Goal: Task Accomplishment & Management: Manage account settings

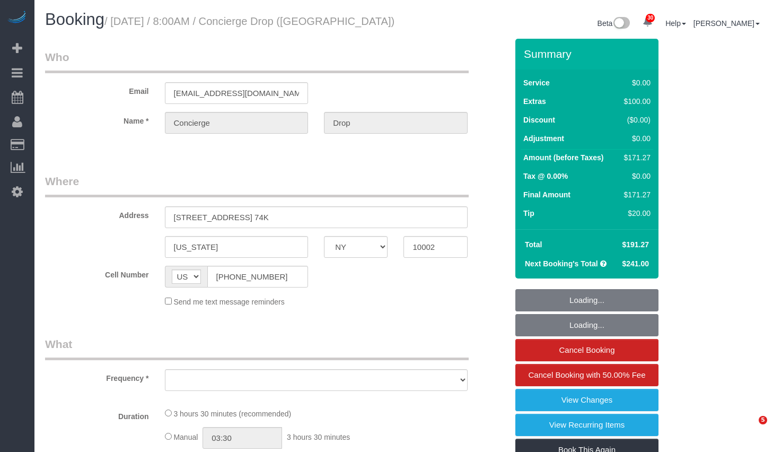
select select "NY"
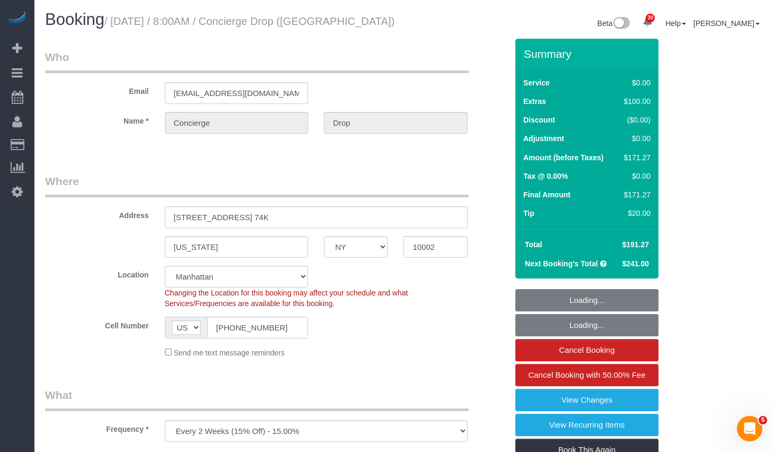
select select "object:750"
select select "string:stripe-pm_1RaQn24VGloSiKo7zeOF73Wj"
select select "1"
select select "spot1"
select select "number:89"
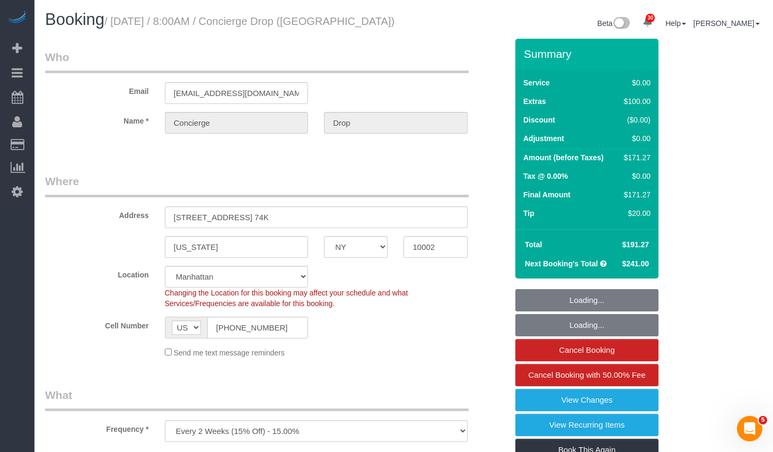
select select "number:90"
select select "number:13"
select select "number:6"
select select "1"
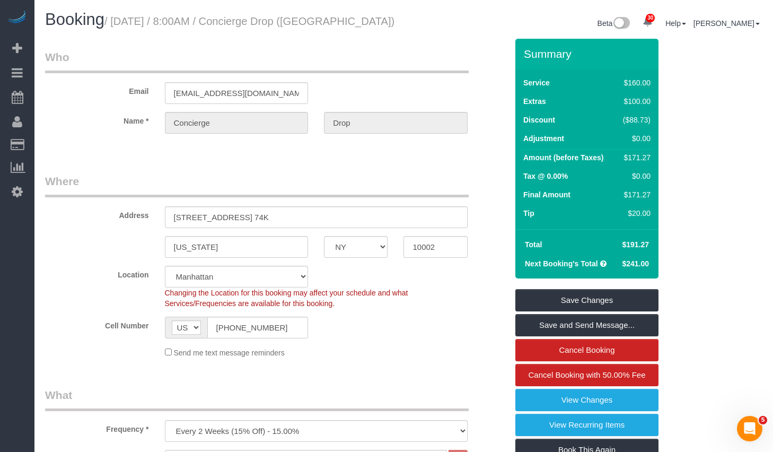
drag, startPoint x: 122, startPoint y: 22, endPoint x: 398, endPoint y: 22, distance: 276.2
click at [398, 22] on div "Booking / [DATE] / 8:00AM / Concierge Drop ([GEOGRAPHIC_DATA])" at bounding box center [220, 22] width 367 height 23
copy small "[DATE] / 8:00AM / Concierge Drop ([GEOGRAPHIC_DATA])"
drag, startPoint x: 174, startPoint y: 216, endPoint x: 236, endPoint y: 221, distance: 62.2
click at [236, 221] on input "[STREET_ADDRESS] 74K" at bounding box center [316, 217] width 303 height 22
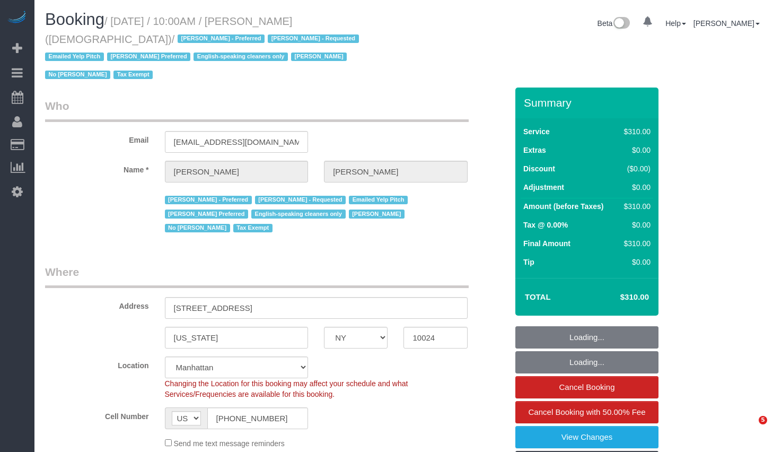
select select "NY"
select select "300"
select select "spot1"
select select "number:89"
select select "number:90"
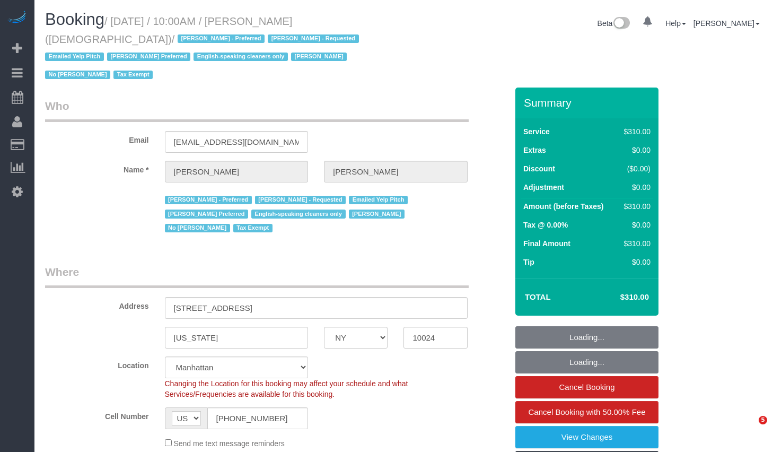
select select "number:15"
select select "number:7"
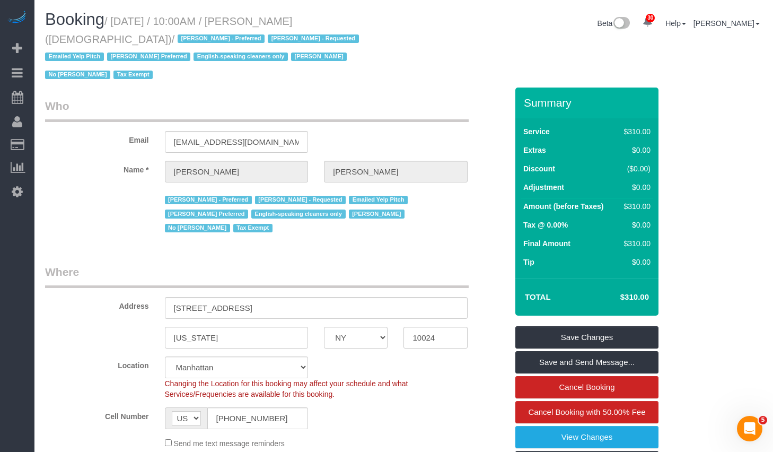
drag, startPoint x: 120, startPoint y: 21, endPoint x: 193, endPoint y: 44, distance: 76.8
click at [193, 44] on small "/ September 30, 2025 / 10:00AM / Colleen Glazer (Holy Trinity Roman Catholic Ch…" at bounding box center [203, 48] width 317 height 66
copy small "September 30, 2025 / 10:00AM / Colleen Glazer (Holy Trinity Roman Catholic Chur…"
